Goal: Task Accomplishment & Management: Complete application form

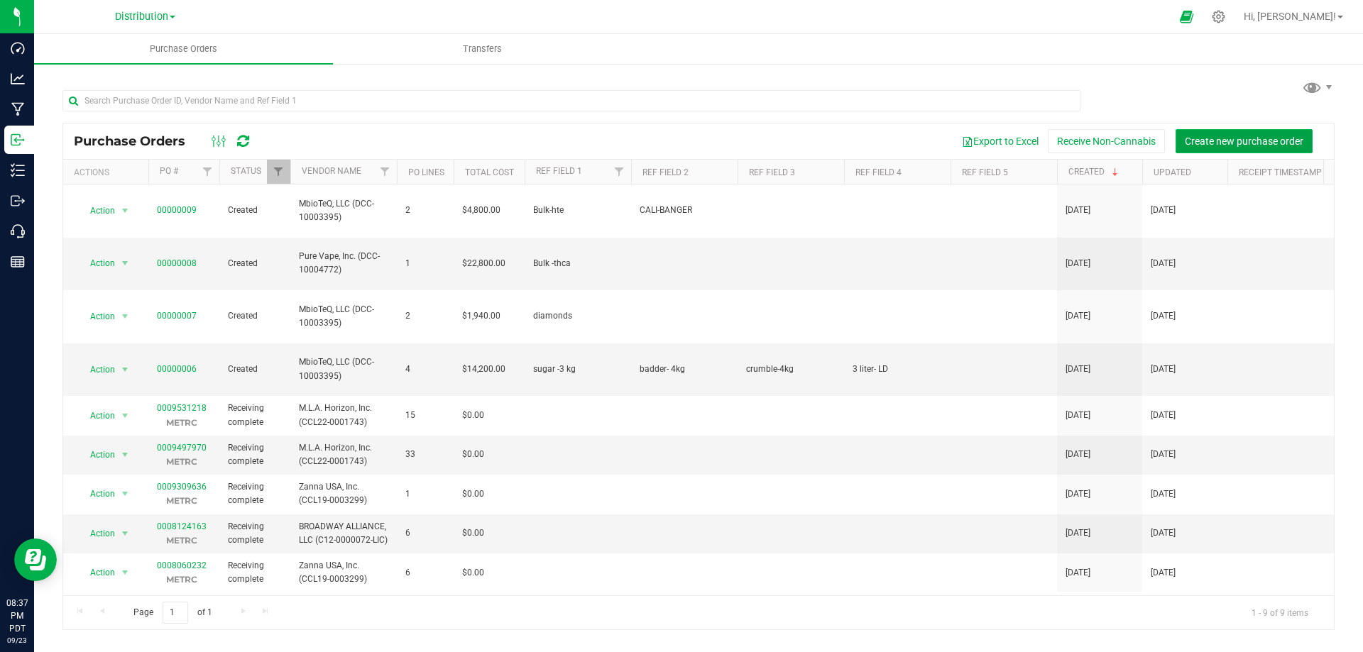
click at [1257, 141] on span "Create new purchase order" at bounding box center [1244, 141] width 119 height 11
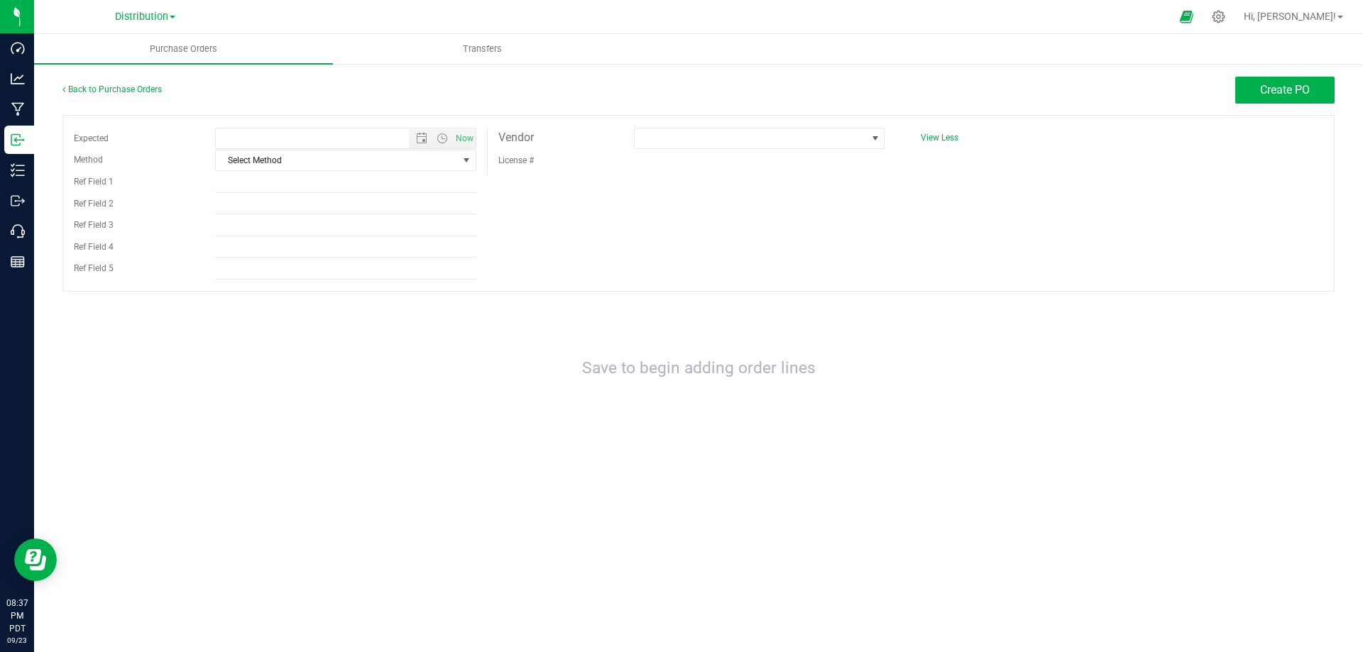
type input "9/23/2025 8:37 PM"
click at [268, 163] on span "Select Method" at bounding box center [337, 160] width 242 height 20
click at [230, 286] on li "Pickup" at bounding box center [346, 289] width 260 height 21
click at [251, 183] on input "Ref Field 1" at bounding box center [345, 182] width 261 height 21
type input "50/50"
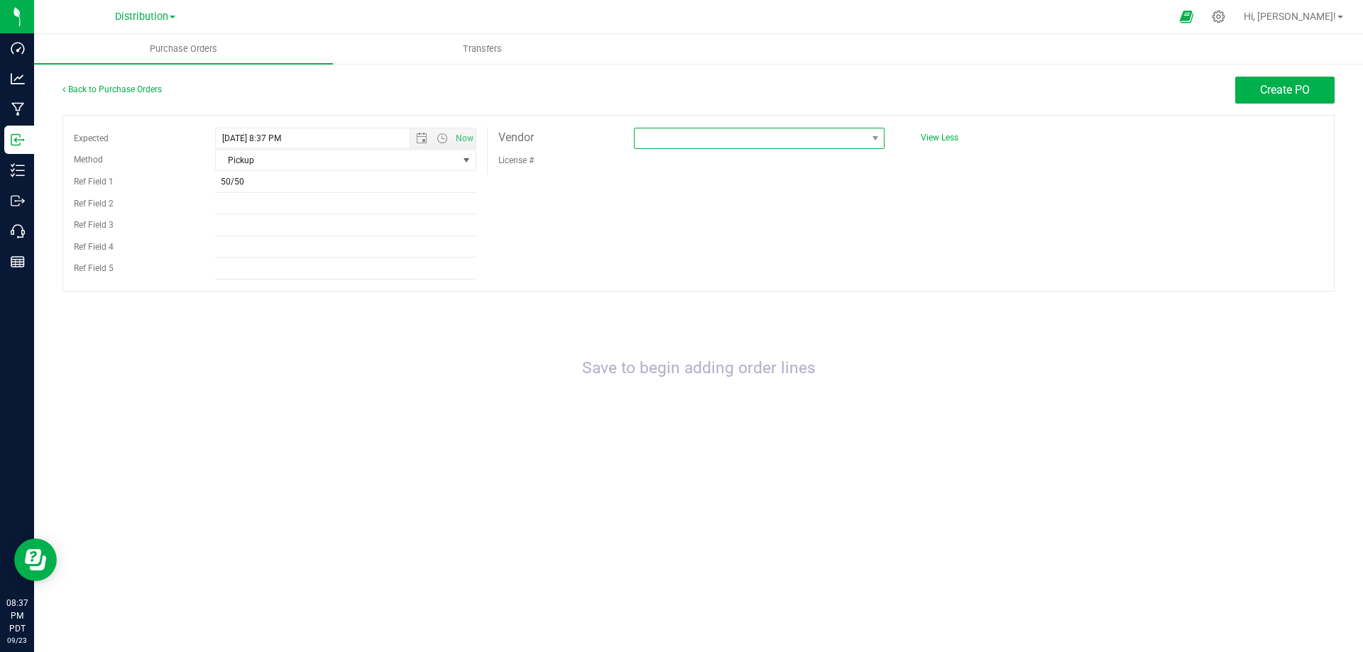
click at [711, 130] on span at bounding box center [750, 138] width 231 height 20
click at [697, 143] on span at bounding box center [750, 138] width 231 height 20
click at [834, 135] on span at bounding box center [750, 138] width 231 height 20
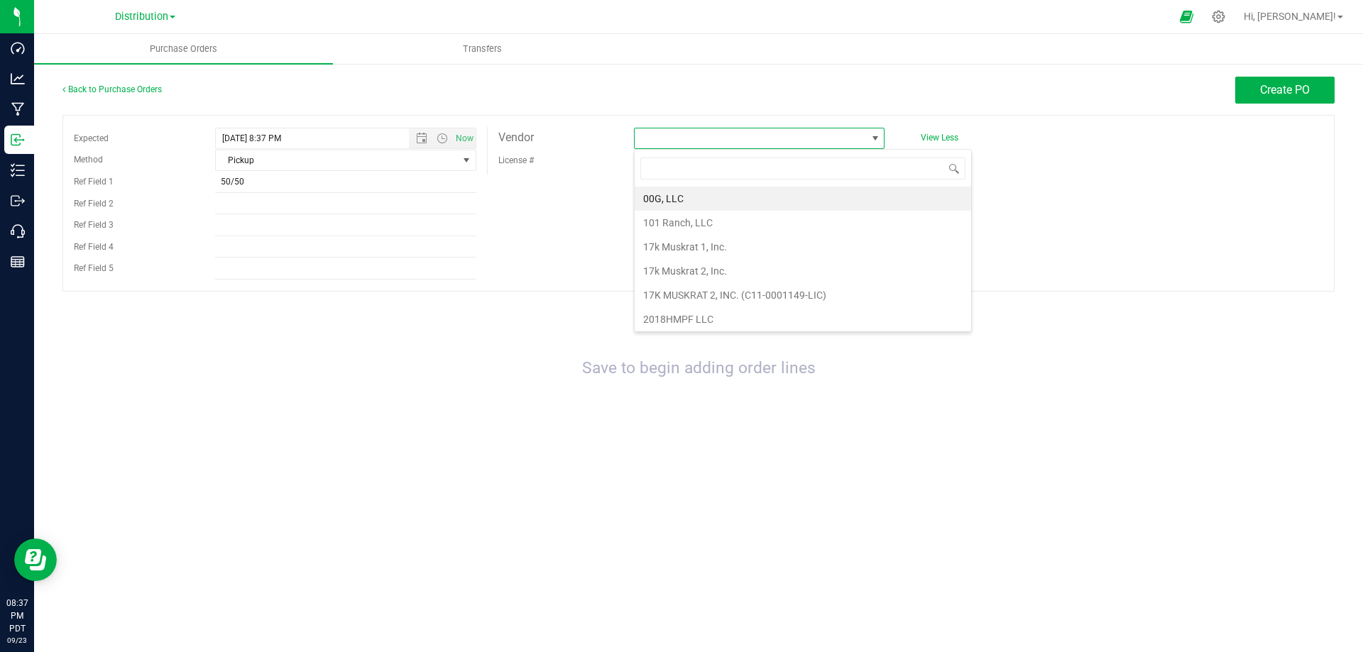
scroll to position [21, 251]
type input "l"
type input "L"
type input "g"
type input "c"
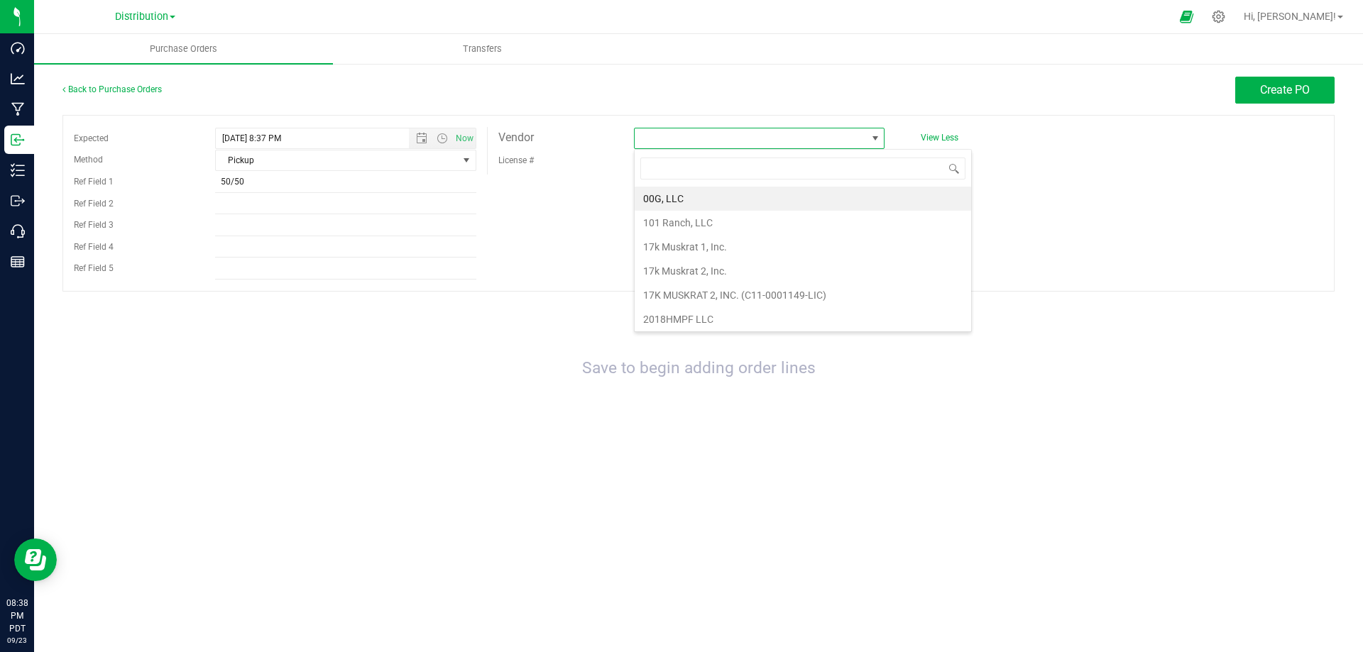
click at [1105, 172] on div "Expected 9/23/2025 8:37 PM Now Method Pickup Select Method USPS UPS FedEx LTL L…" at bounding box center [698, 203] width 1272 height 177
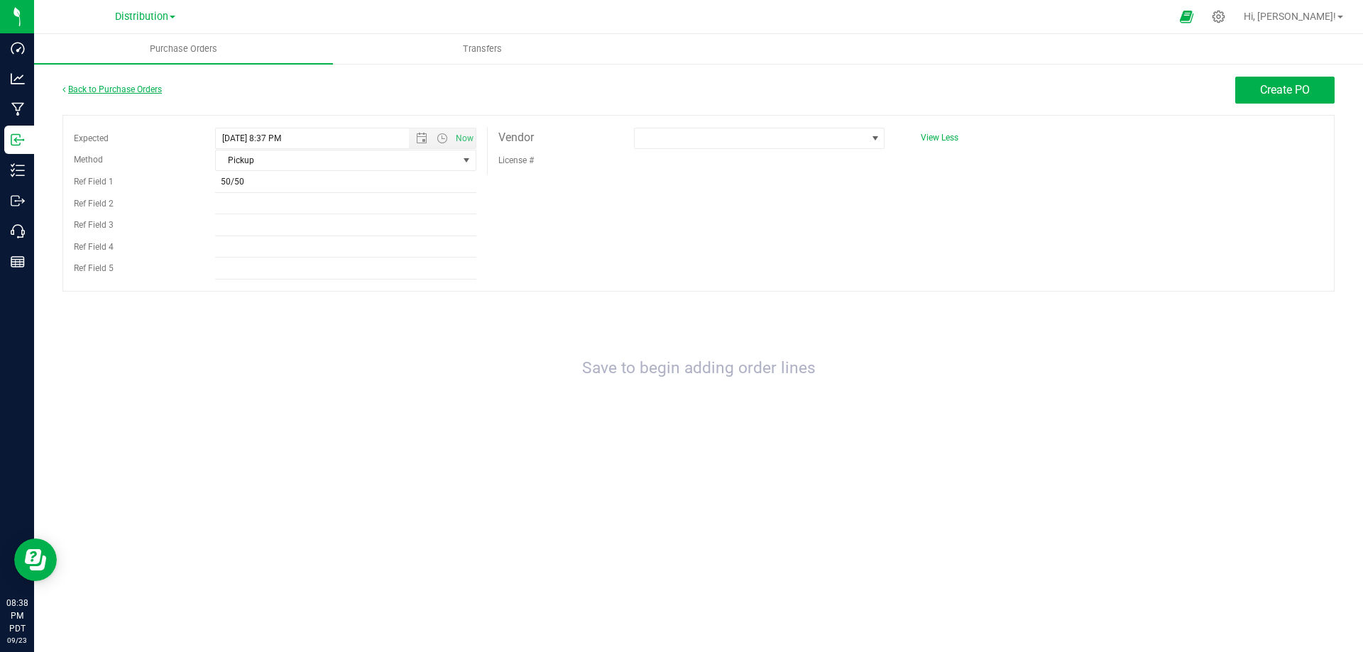
click at [111, 85] on link "Back to Purchase Orders" at bounding box center [111, 89] width 99 height 10
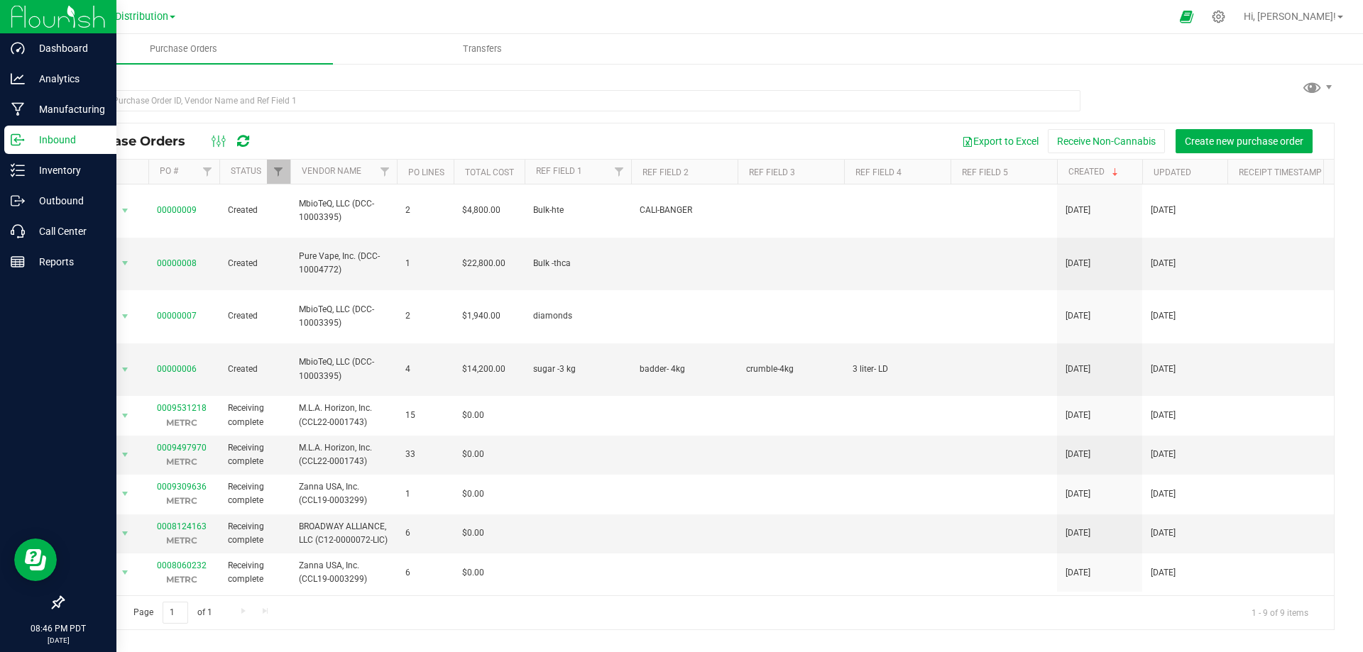
click at [27, 21] on img at bounding box center [58, 16] width 95 height 33
